Goal: Information Seeking & Learning: Learn about a topic

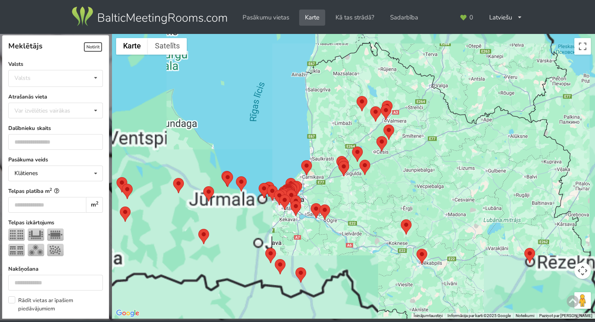
drag, startPoint x: 313, startPoint y: 195, endPoint x: 325, endPoint y: 194, distance: 11.6
click at [324, 195] on div at bounding box center [353, 176] width 483 height 285
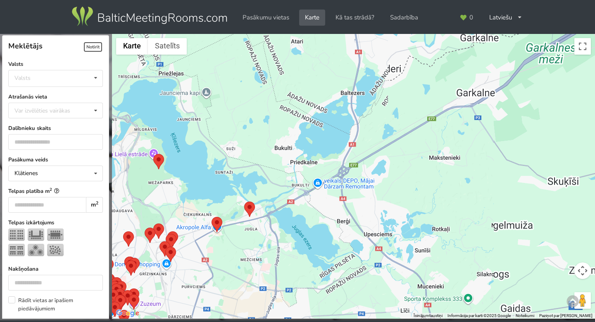
click at [244, 201] on area at bounding box center [244, 201] width 0 height 0
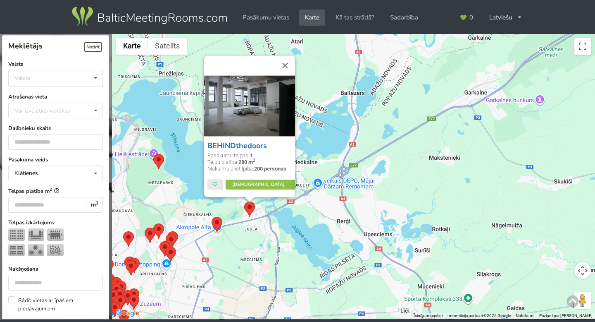
click at [241, 144] on link "BEHINDthedoors" at bounding box center [237, 146] width 60 height 10
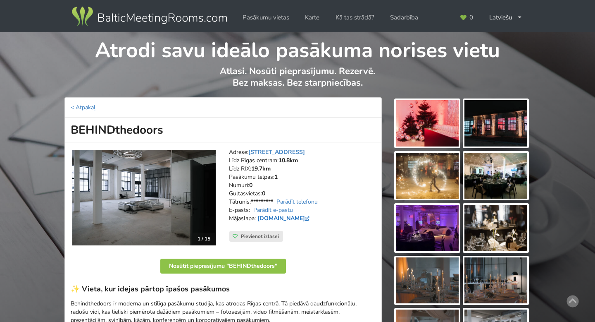
click at [279, 219] on link "[DOMAIN_NAME]" at bounding box center [284, 218] width 54 height 8
click at [435, 130] on img at bounding box center [427, 123] width 63 height 46
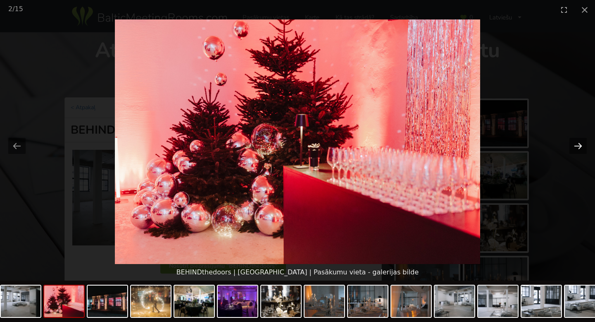
click at [580, 146] on button "Next slide" at bounding box center [577, 146] width 17 height 16
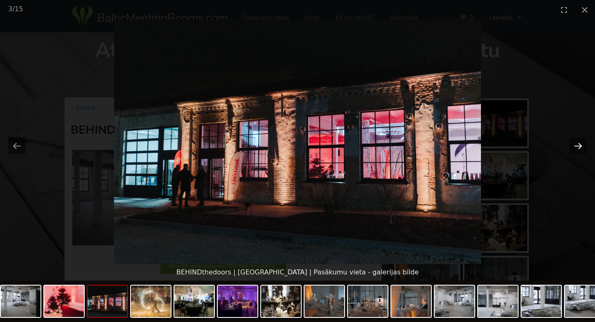
click at [579, 145] on button "Next slide" at bounding box center [577, 146] width 17 height 16
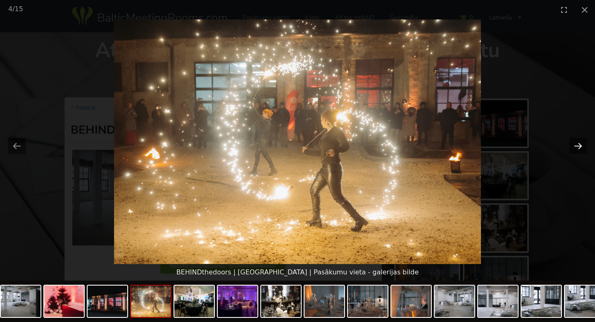
click at [579, 145] on button "Next slide" at bounding box center [577, 146] width 17 height 16
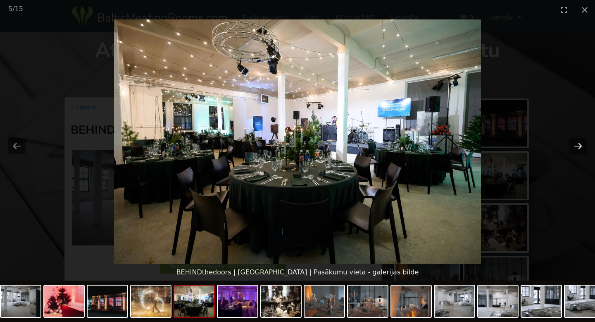
click at [579, 145] on button "Next slide" at bounding box center [577, 146] width 17 height 16
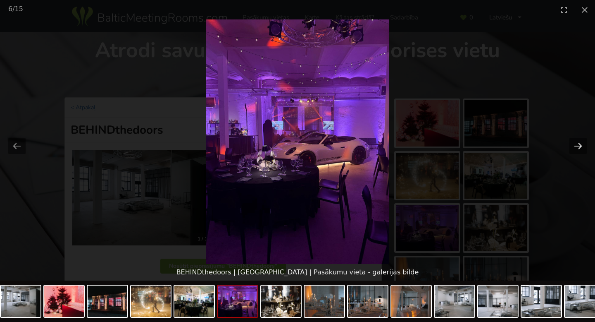
click at [579, 145] on button "Next slide" at bounding box center [577, 146] width 17 height 16
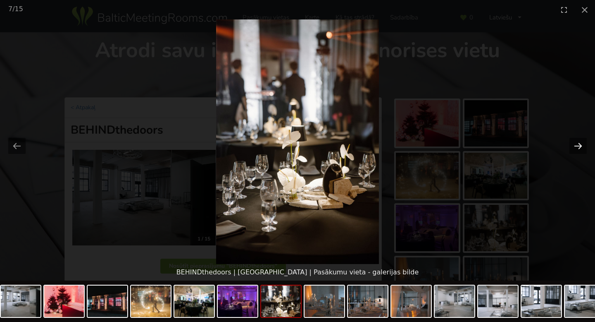
click at [579, 145] on button "Next slide" at bounding box center [577, 146] width 17 height 16
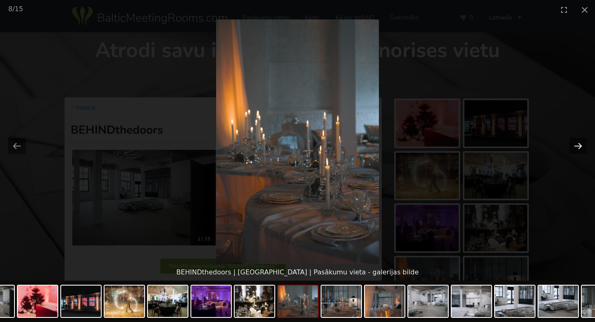
click at [574, 145] on button "Next slide" at bounding box center [577, 146] width 17 height 16
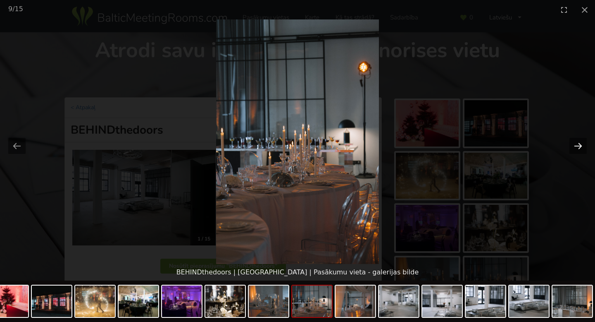
click at [573, 144] on button "Next slide" at bounding box center [577, 146] width 17 height 16
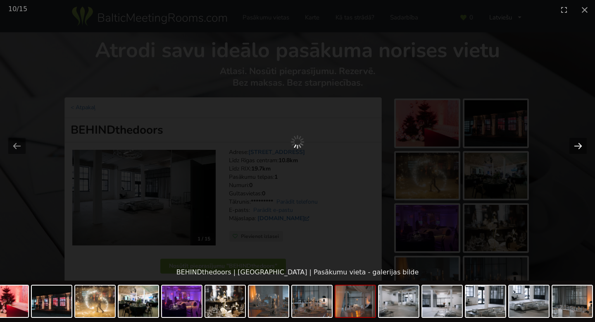
click at [573, 144] on button "Next slide" at bounding box center [577, 146] width 17 height 16
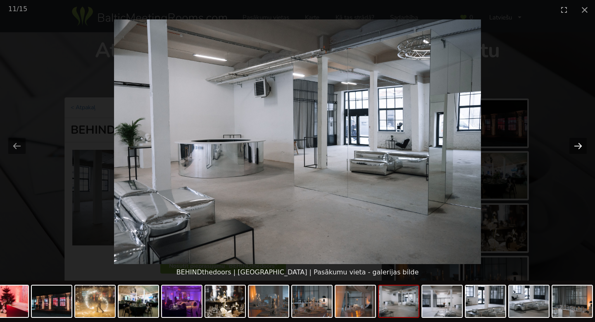
click at [573, 143] on button "Next slide" at bounding box center [577, 146] width 17 height 16
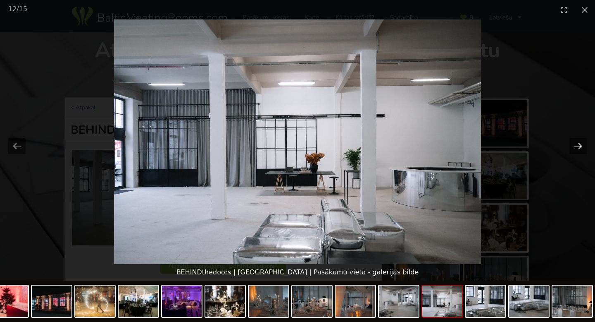
click at [573, 143] on button "Next slide" at bounding box center [577, 146] width 17 height 16
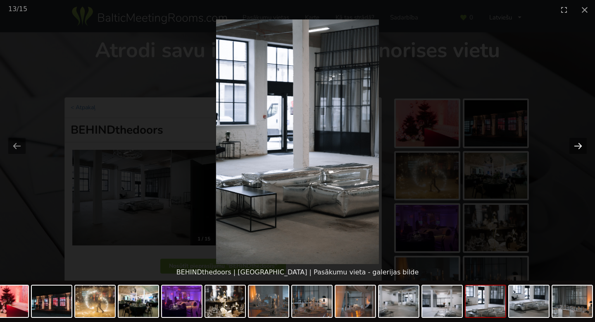
click at [576, 145] on button "Next slide" at bounding box center [577, 146] width 17 height 16
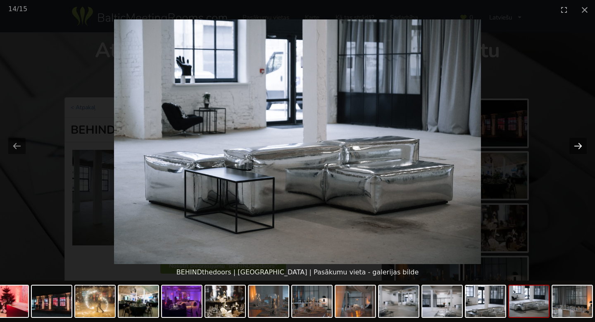
click at [576, 145] on button "Next slide" at bounding box center [577, 146] width 17 height 16
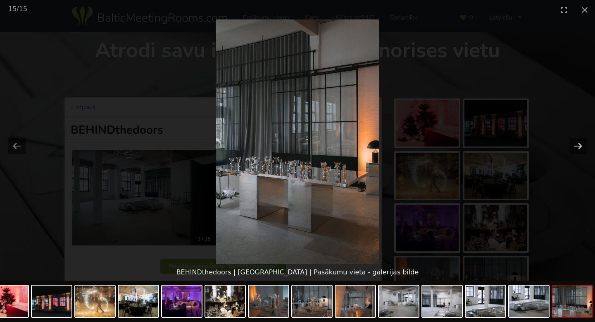
click at [576, 145] on button "Next slide" at bounding box center [577, 146] width 17 height 16
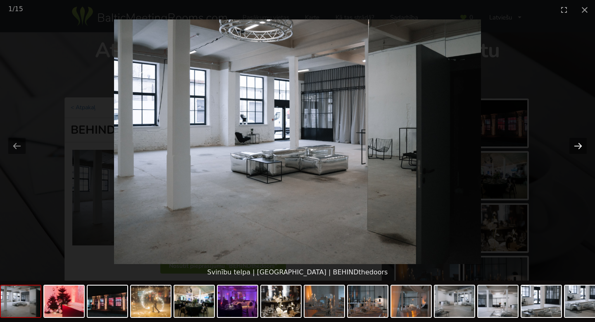
click at [576, 145] on button "Next slide" at bounding box center [577, 146] width 17 height 16
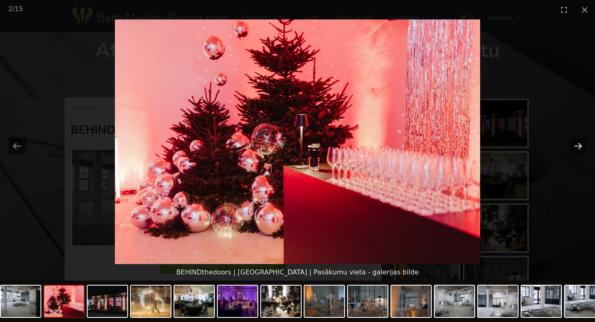
click at [576, 145] on button "Next slide" at bounding box center [577, 146] width 17 height 16
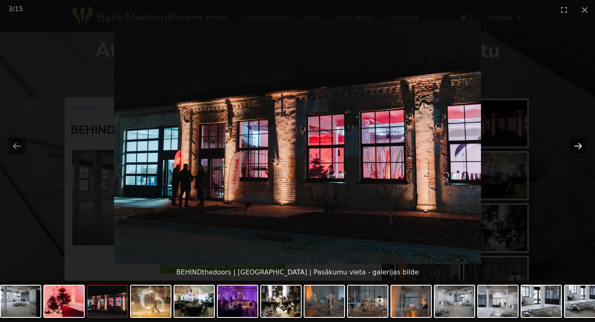
click at [576, 145] on button "Next slide" at bounding box center [577, 146] width 17 height 16
